Goal: Information Seeking & Learning: Learn about a topic

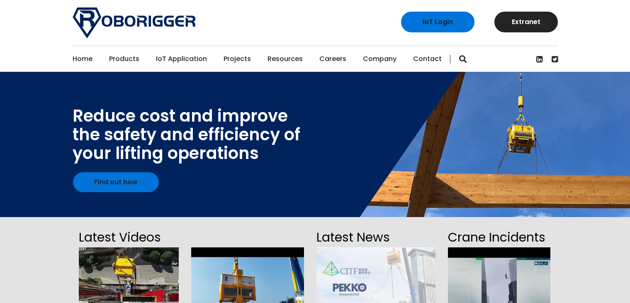
scroll to position [41, 0]
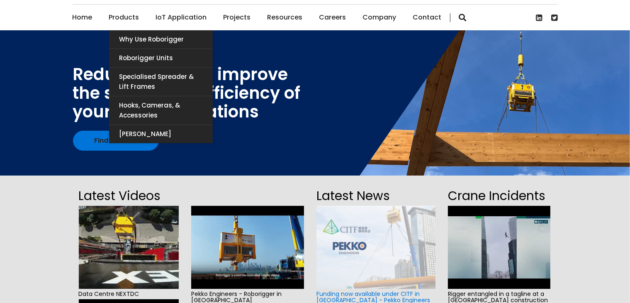
click at [134, 18] on link "Products" at bounding box center [124, 18] width 30 height 26
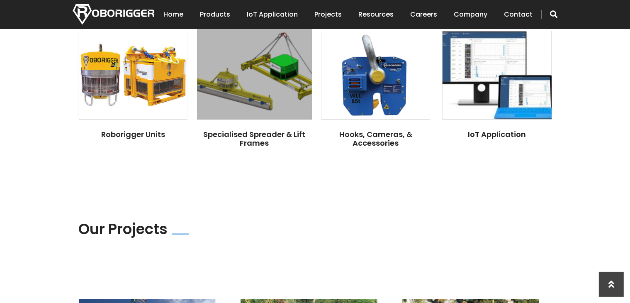
scroll to position [655, 0]
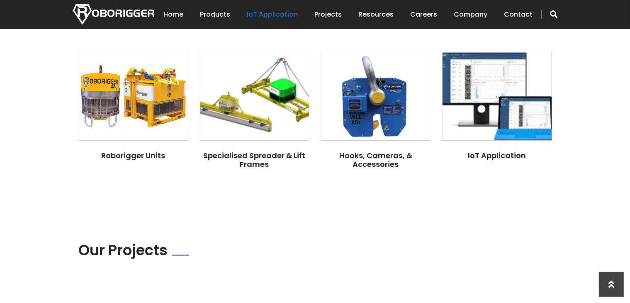
click at [262, 12] on link "IoT Application" at bounding box center [272, 15] width 51 height 26
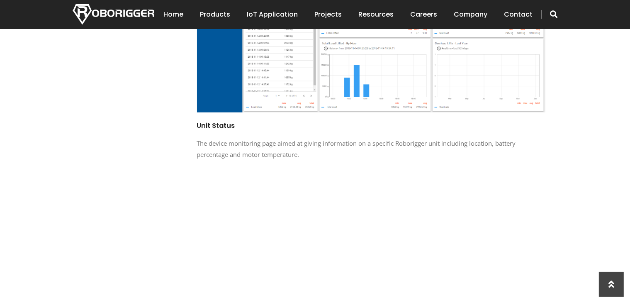
scroll to position [697, 0]
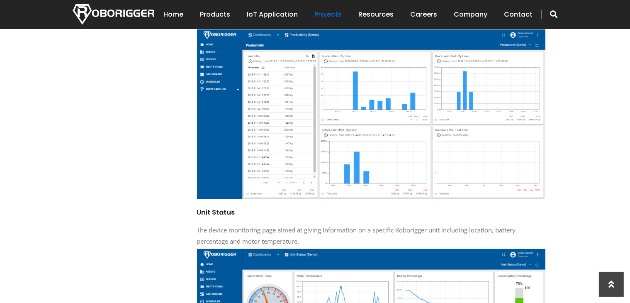
click at [330, 12] on link "Projects" at bounding box center [328, 15] width 27 height 26
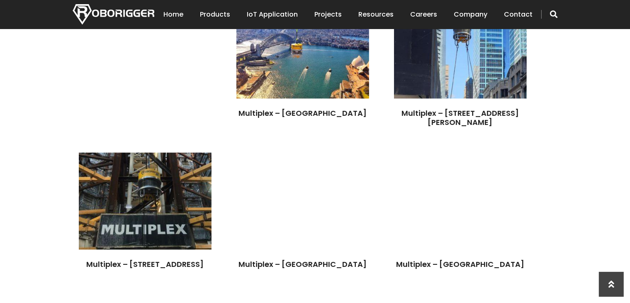
scroll to position [1825, 0]
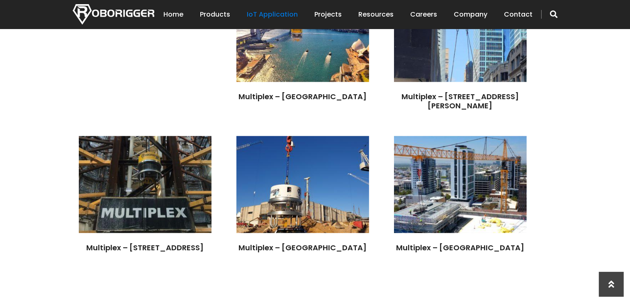
click at [284, 17] on link "IoT Application" at bounding box center [272, 15] width 51 height 26
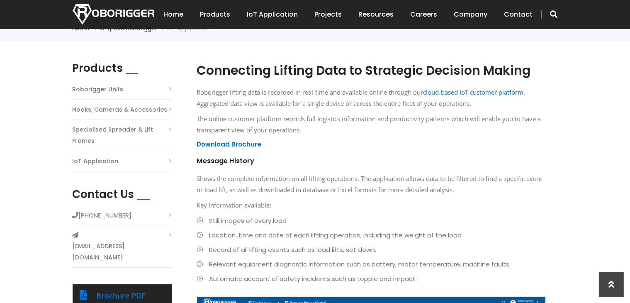
scroll to position [290, 0]
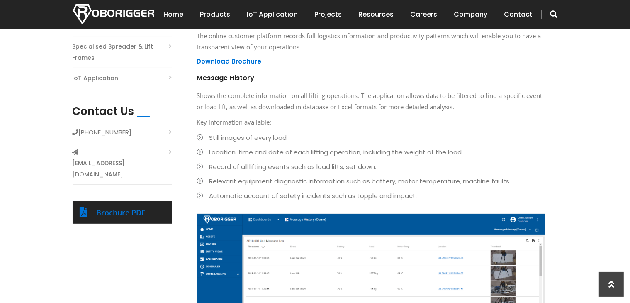
click at [426, 58] on h6 "Download Brochure" at bounding box center [371, 61] width 348 height 9
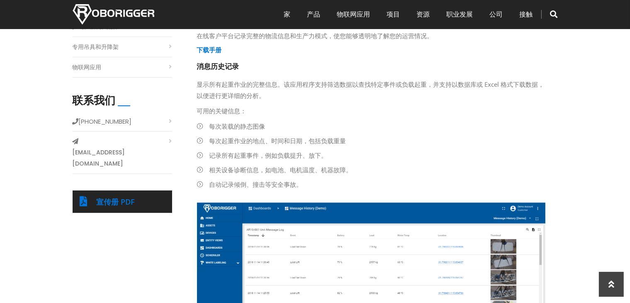
click at [382, 64] on h5 "消息历史记录" at bounding box center [371, 67] width 348 height 10
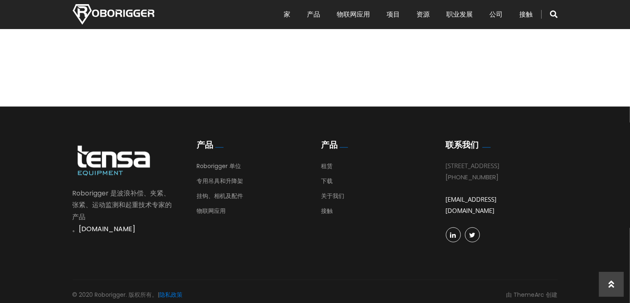
scroll to position [1043, 0]
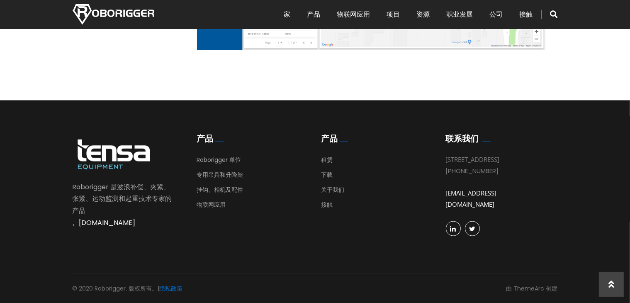
click at [111, 14] on img at bounding box center [114, 14] width 82 height 20
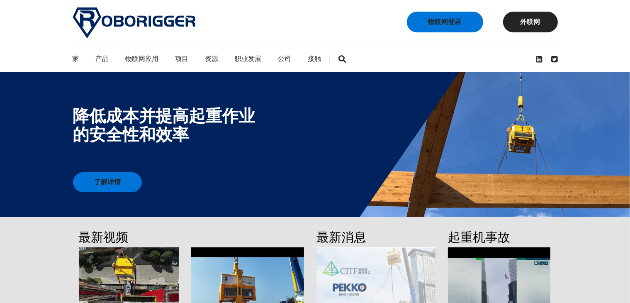
click at [146, 58] on font "物联网应用" at bounding box center [142, 59] width 33 height 10
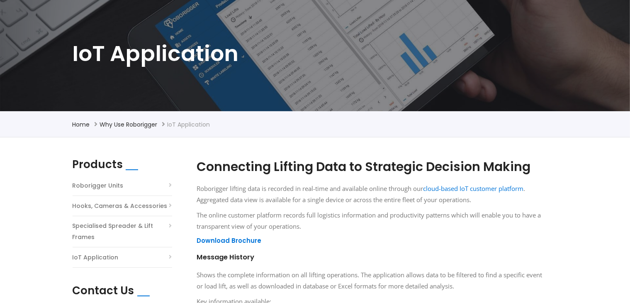
scroll to position [124, 0]
